Goal: Task Accomplishment & Management: Manage account settings

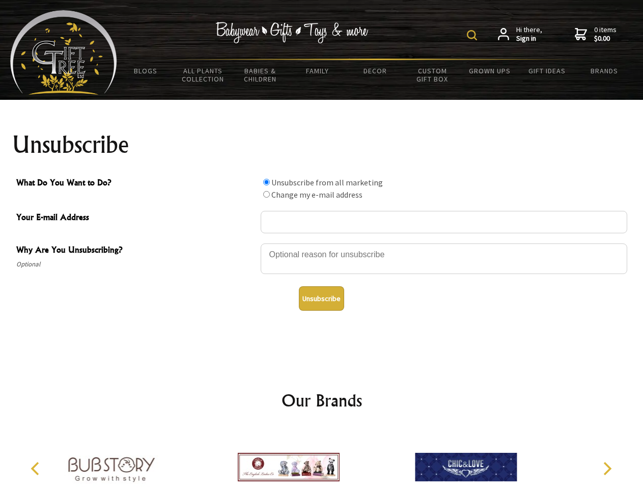
click at [473, 35] on img at bounding box center [472, 35] width 10 height 10
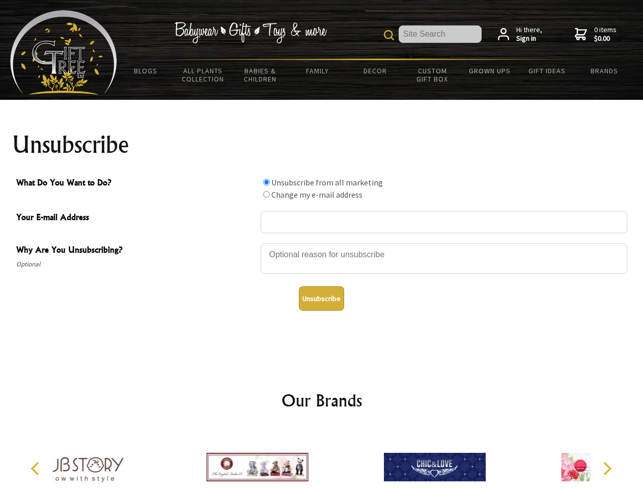
click at [322, 243] on div at bounding box center [444, 260] width 367 height 36
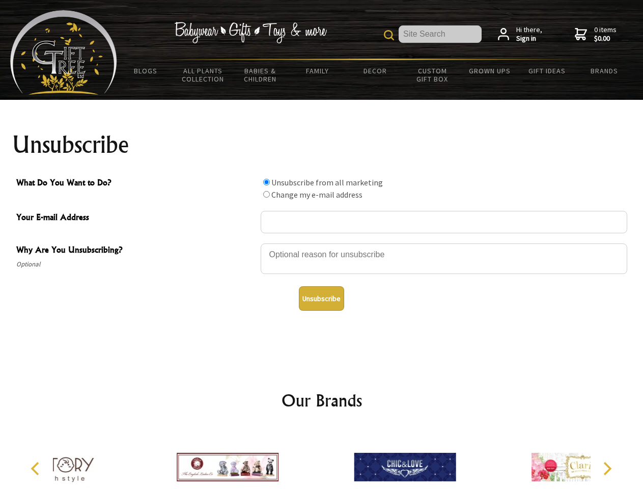
click at [266, 182] on input "What Do You Want to Do?" at bounding box center [266, 182] width 7 height 7
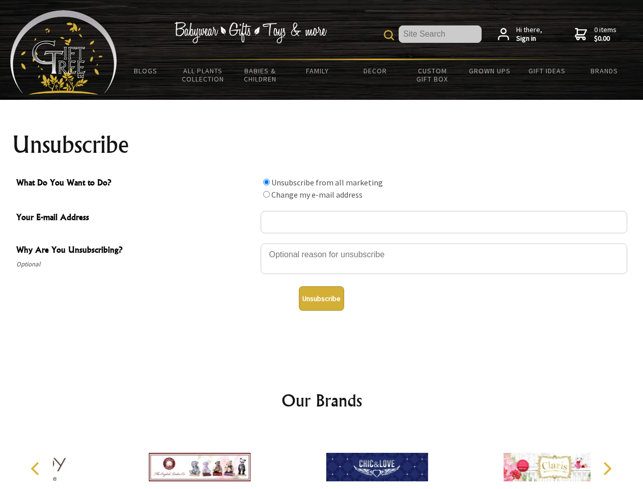
click at [266, 194] on input "What Do You Want to Do?" at bounding box center [266, 194] width 7 height 7
radio input "true"
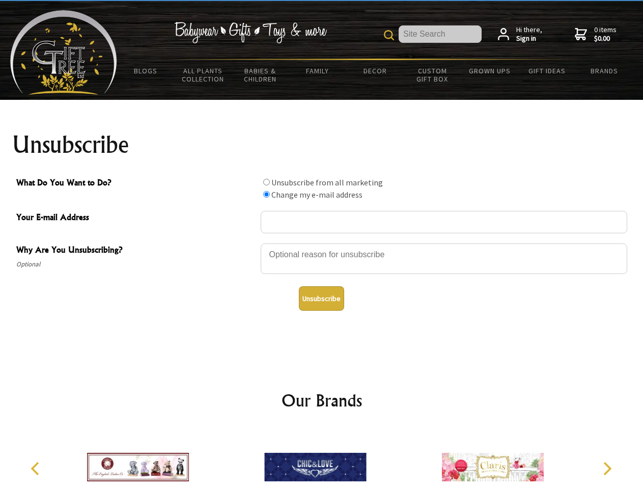
click at [321, 298] on button "Unsubscribe" at bounding box center [321, 298] width 45 height 24
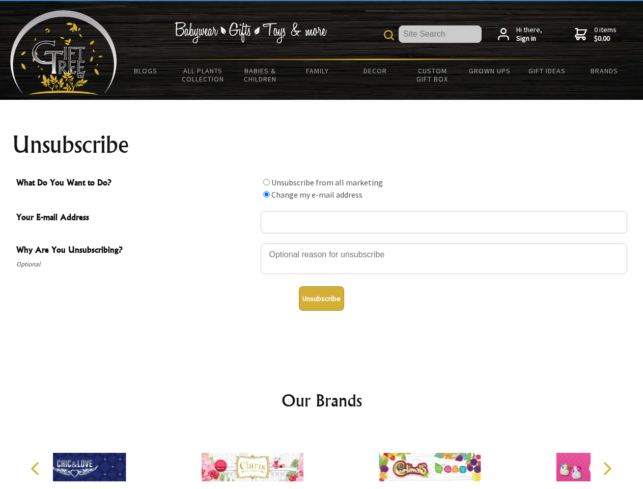
click at [37, 468] on icon "Previous" at bounding box center [36, 468] width 13 height 13
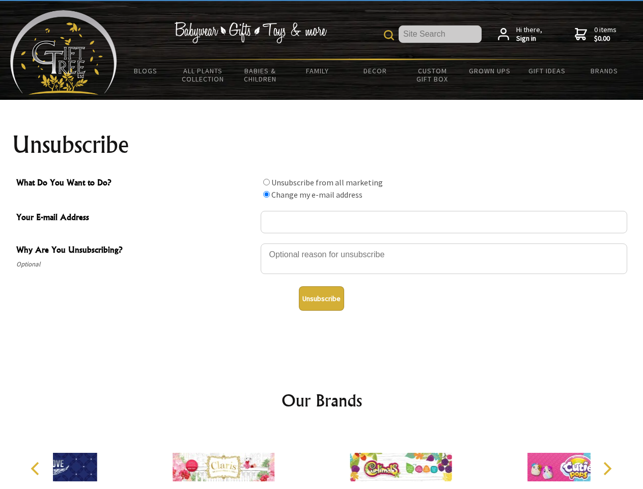
click at [607, 468] on icon "Next" at bounding box center [606, 468] width 13 height 13
